Goal: Transaction & Acquisition: Purchase product/service

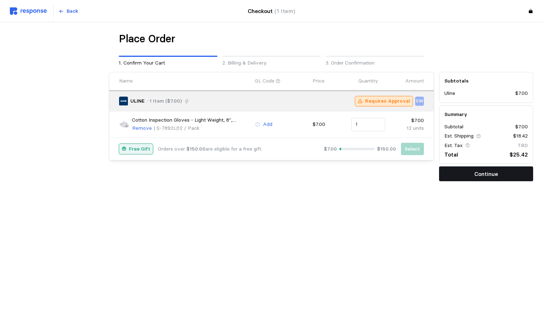
click at [462, 173] on button "Continue" at bounding box center [486, 173] width 94 height 15
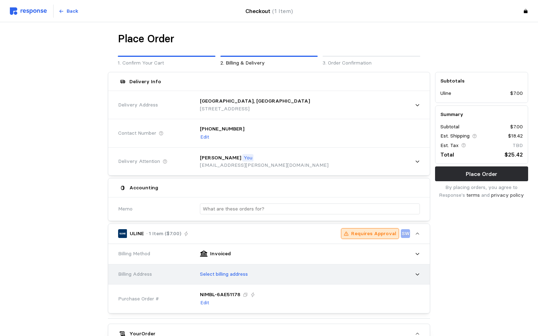
click at [218, 272] on p "Select billing address" at bounding box center [224, 274] width 48 height 8
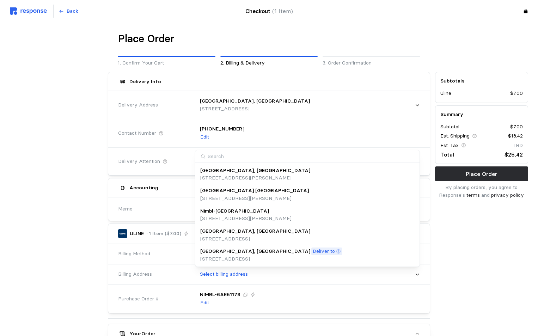
click at [226, 252] on p "[GEOGRAPHIC_DATA], [GEOGRAPHIC_DATA]" at bounding box center [255, 252] width 110 height 8
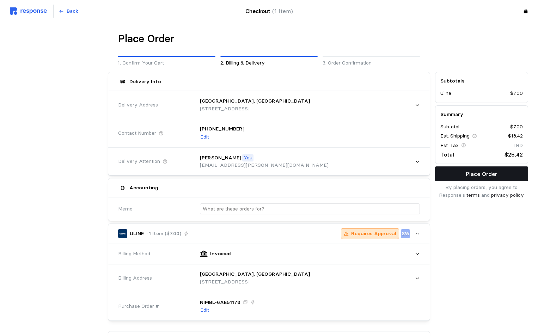
click at [481, 175] on p "Place Order" at bounding box center [481, 174] width 31 height 9
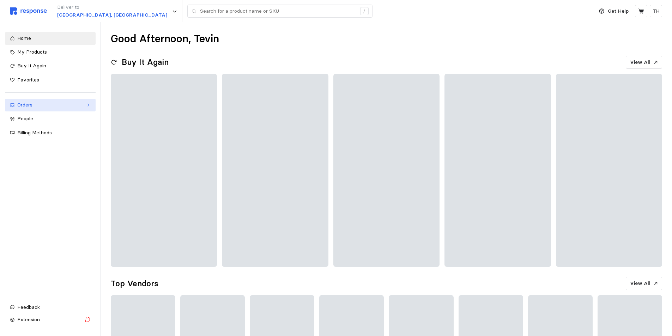
click at [63, 106] on div "Orders" at bounding box center [50, 105] width 66 height 8
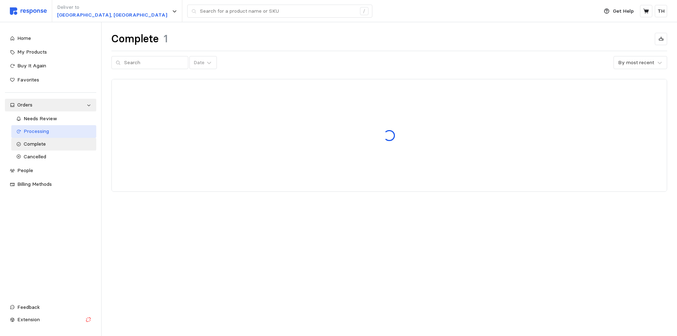
click at [55, 133] on div "Processing" at bounding box center [58, 132] width 68 height 8
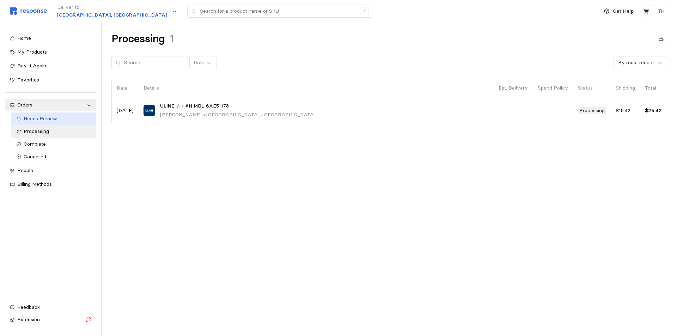
click at [55, 119] on span "Needs Review" at bounding box center [40, 118] width 33 height 6
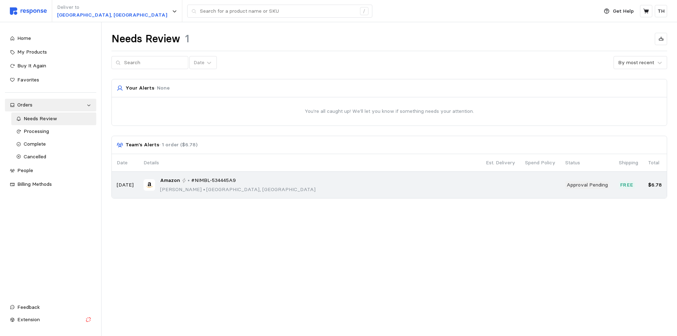
click at [263, 181] on div "Amazon • #NIMBL-534445A9 [PERSON_NAME] • [GEOGRAPHIC_DATA], [GEOGRAPHIC_DATA]" at bounding box center [310, 185] width 333 height 17
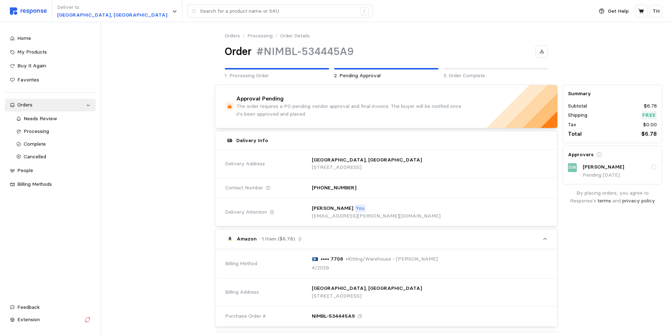
click at [641, 168] on div "[PERSON_NAME]" at bounding box center [620, 167] width 74 height 8
click at [66, 117] on div "Needs Review" at bounding box center [57, 119] width 67 height 8
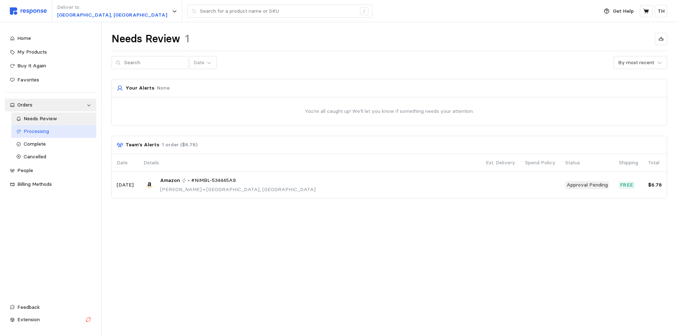
click at [52, 133] on div "Processing" at bounding box center [58, 132] width 68 height 8
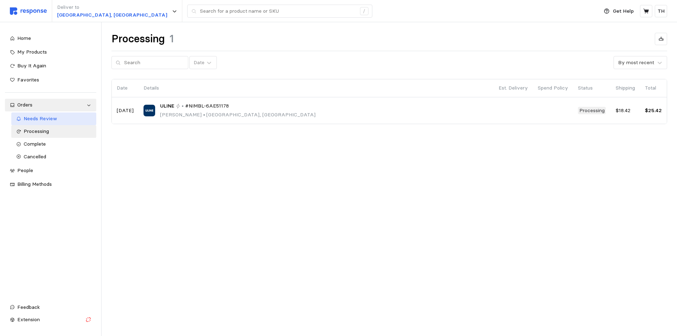
click at [36, 120] on span "Needs Review" at bounding box center [40, 118] width 33 height 6
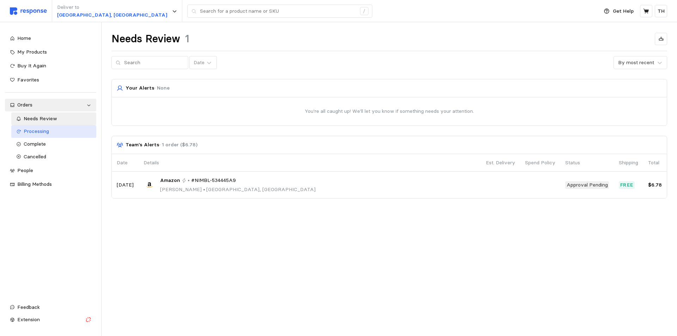
click at [36, 133] on span "Processing" at bounding box center [36, 131] width 25 height 6
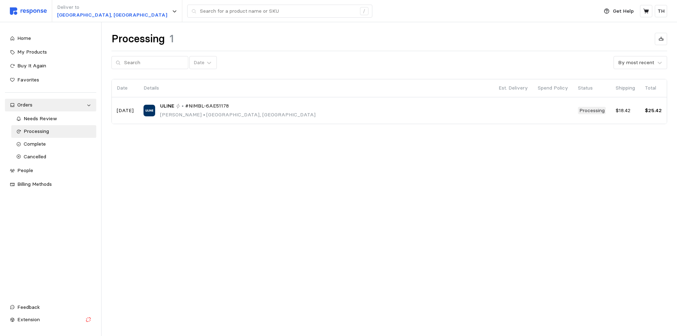
click at [177, 200] on main "Processing 1 Date By most recent Date Details Est. Delivery Spend Policy Status…" at bounding box center [338, 168] width 677 height 336
